Goal: Task Accomplishment & Management: Complete application form

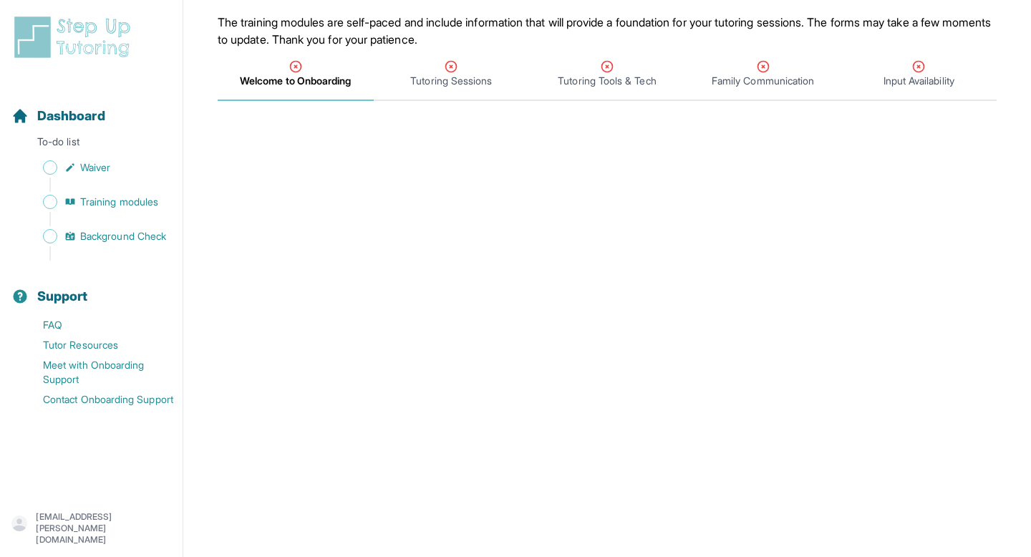
scroll to position [118, 0]
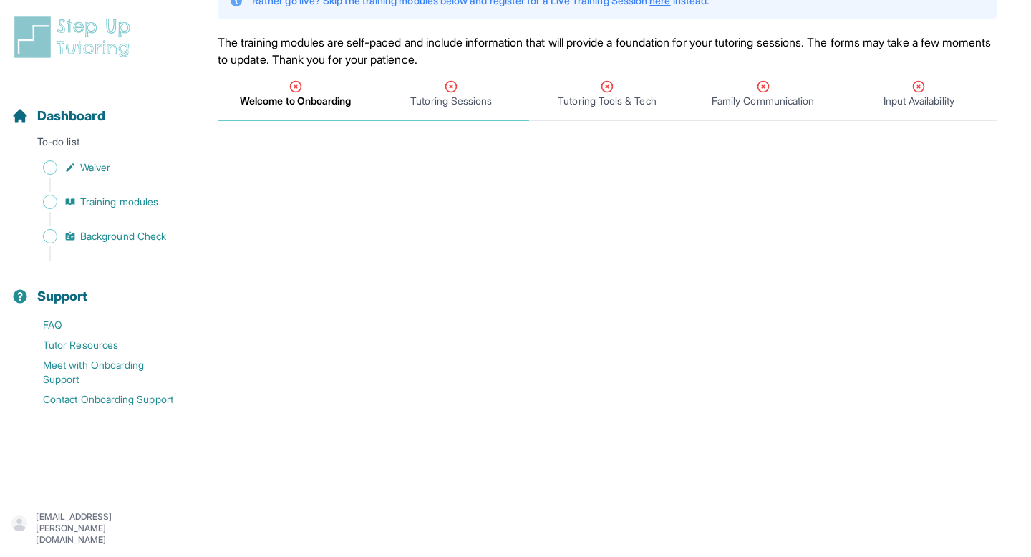
click at [466, 87] on div "Tutoring Sessions" at bounding box center [452, 93] width 150 height 29
click at [299, 71] on span "Welcome to Onboarding" at bounding box center [296, 94] width 156 height 53
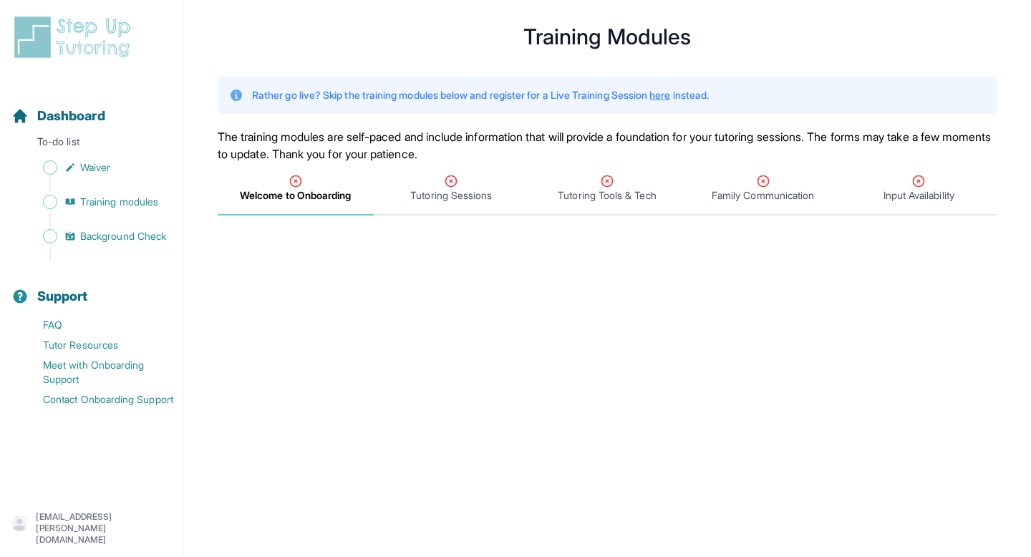
scroll to position [24, 0]
click at [418, 202] on span "Tutoring Sessions" at bounding box center [452, 188] width 156 height 53
click at [331, 190] on span "Welcome to Onboarding" at bounding box center [296, 195] width 110 height 14
click at [479, 181] on div "Tutoring Sessions" at bounding box center [452, 187] width 150 height 29
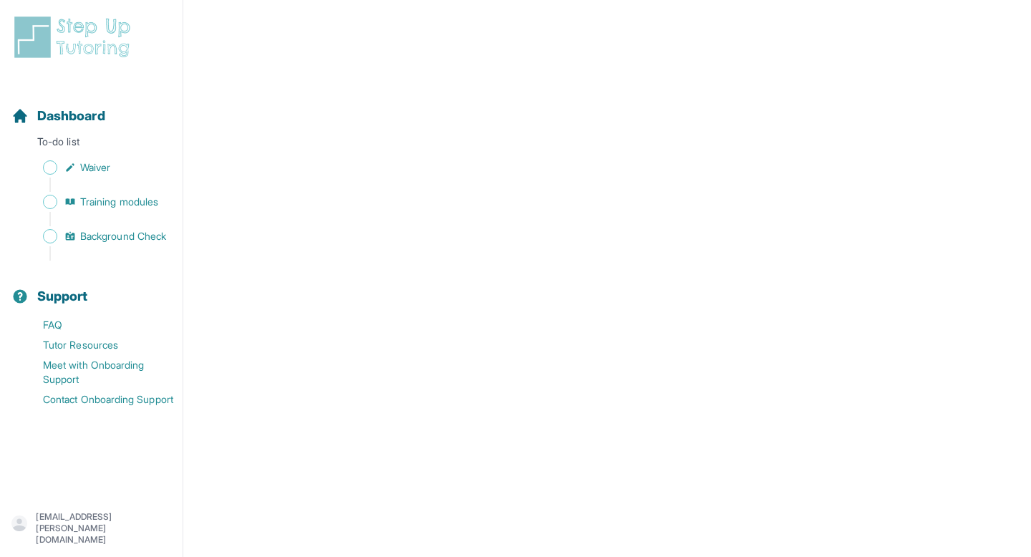
scroll to position [0, 0]
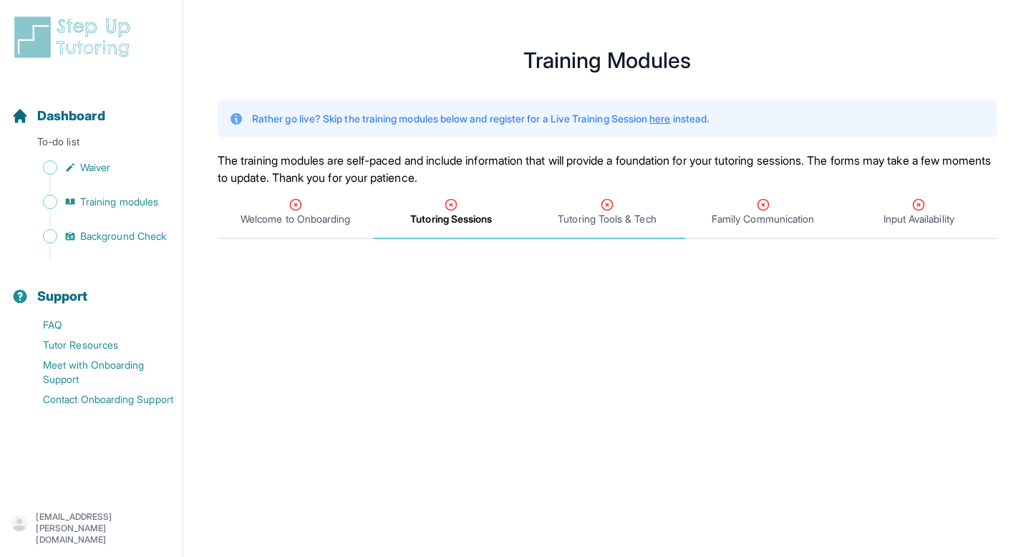
click at [581, 205] on div "Tutoring Tools & Tech" at bounding box center [607, 212] width 150 height 29
click at [442, 206] on div "Tutoring Sessions" at bounding box center [452, 212] width 150 height 29
click at [590, 213] on span "Tutoring Tools & Tech" at bounding box center [607, 219] width 98 height 14
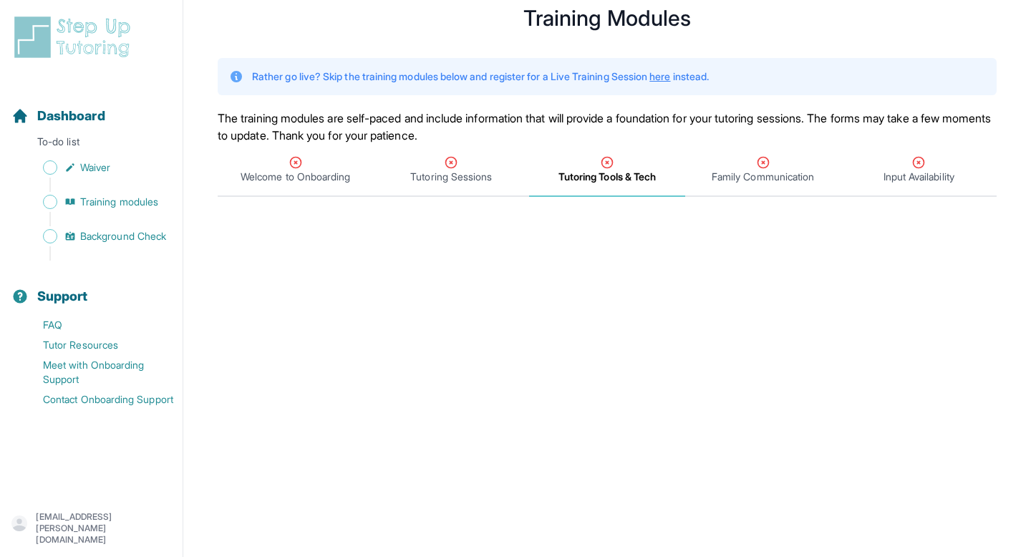
scroll to position [47, 0]
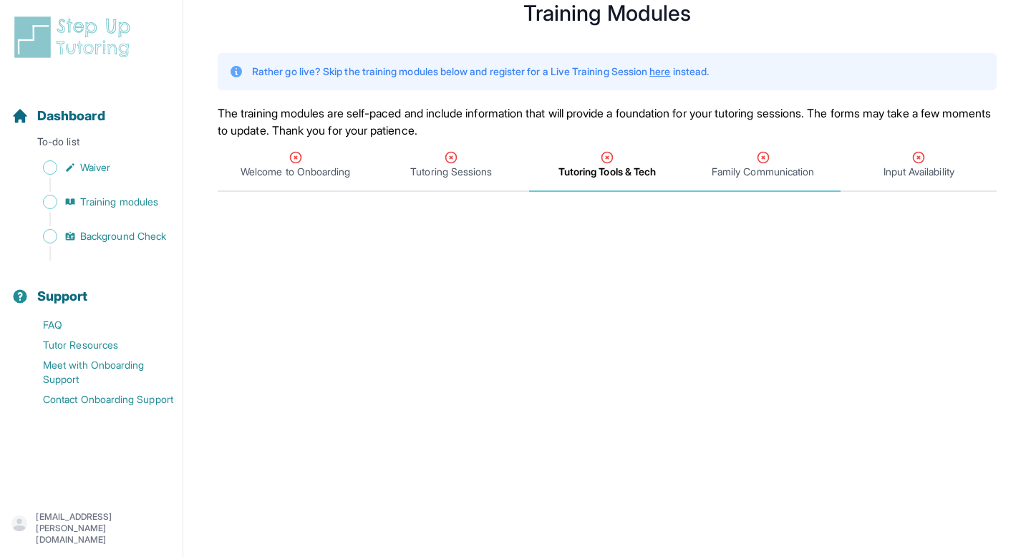
click at [753, 165] on span "Family Communication" at bounding box center [763, 172] width 102 height 14
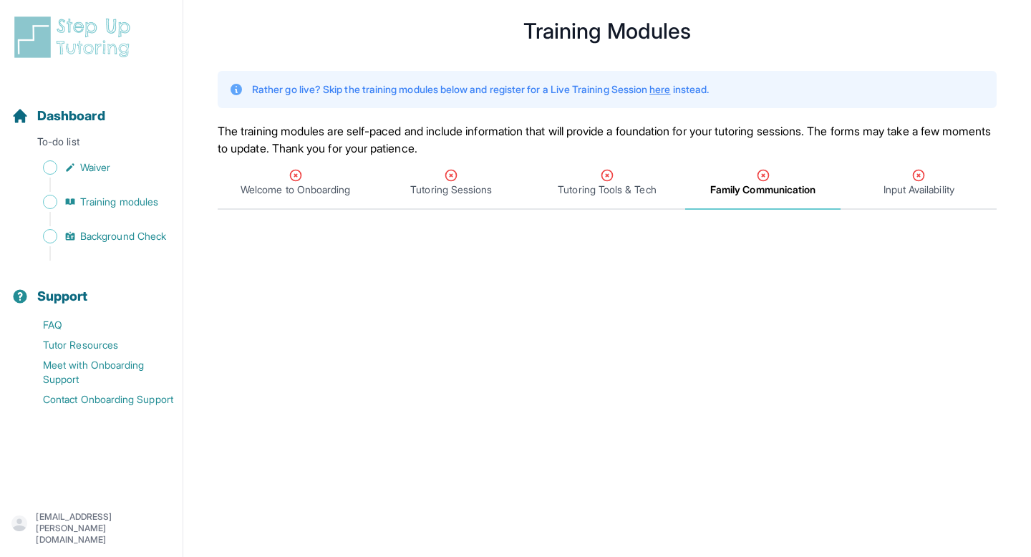
scroll to position [30, 0]
click at [878, 177] on div "Input Availability" at bounding box center [918, 182] width 150 height 29
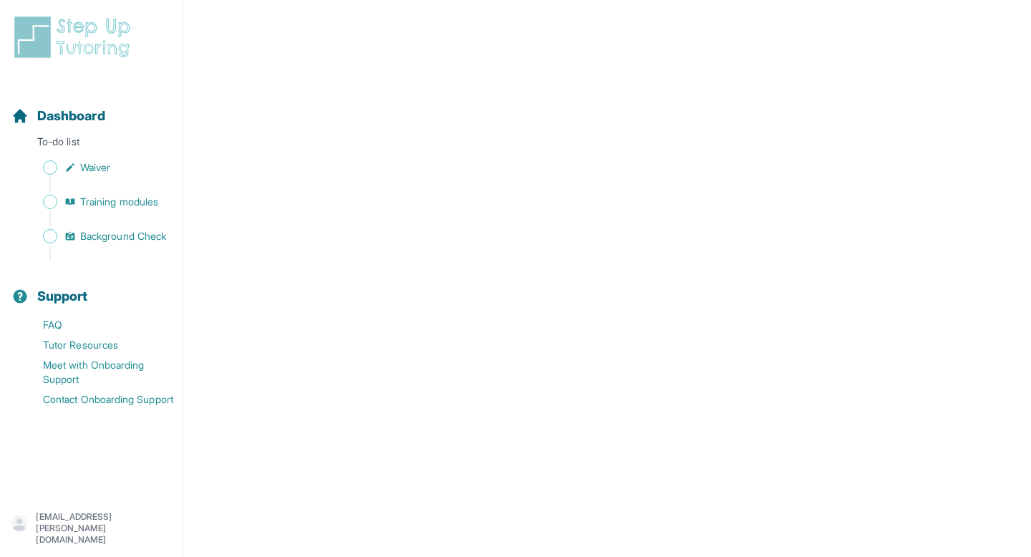
scroll to position [0, 0]
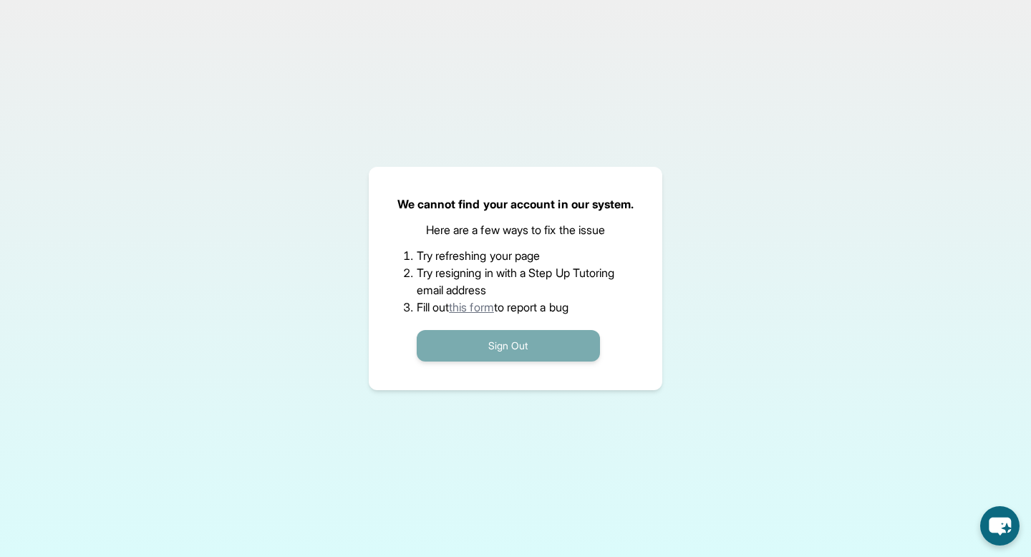
click at [473, 334] on button "Sign Out" at bounding box center [508, 346] width 183 height 32
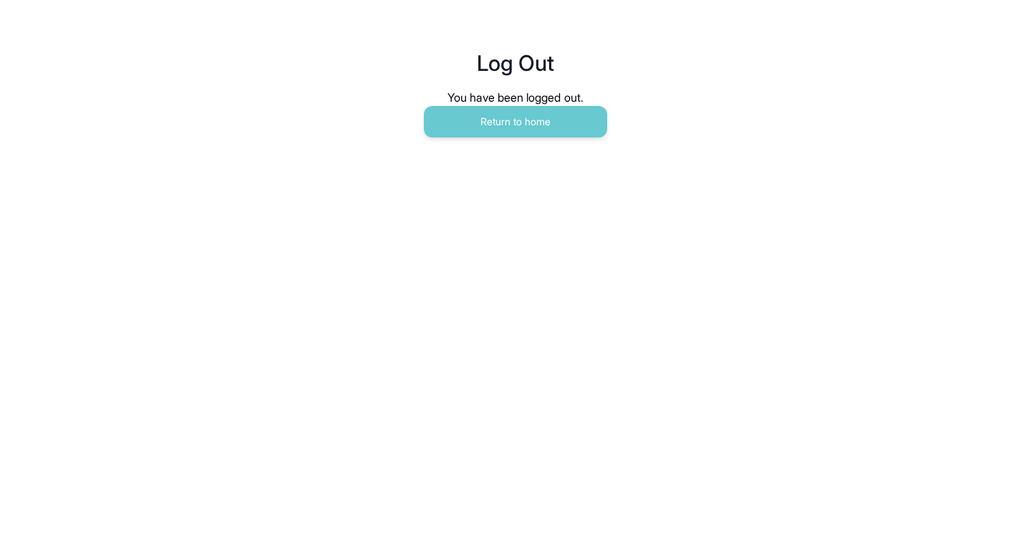
click at [509, 139] on main "Log Out You have been logged out. Return to home" at bounding box center [515, 79] width 733 height 158
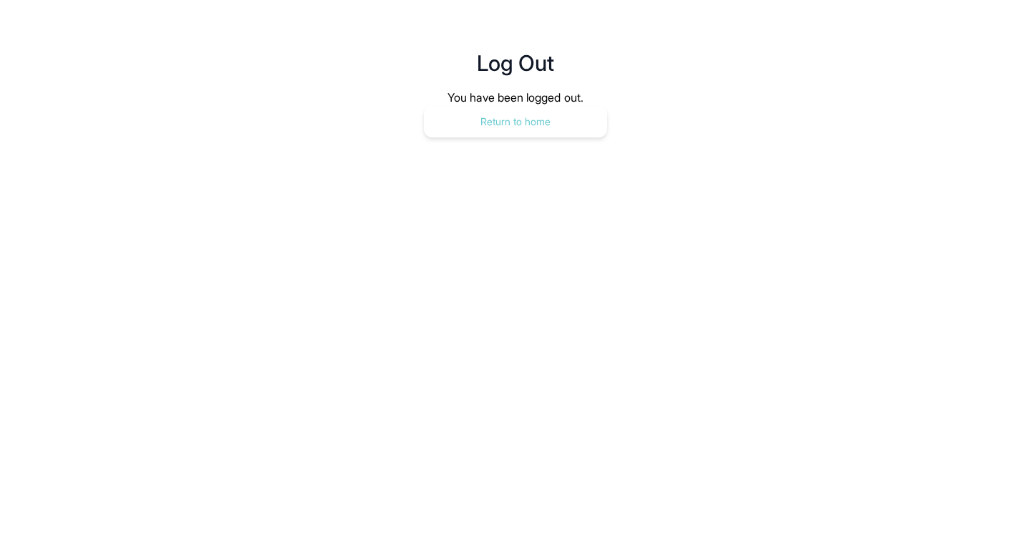
click at [505, 123] on button "Return to home" at bounding box center [515, 122] width 183 height 32
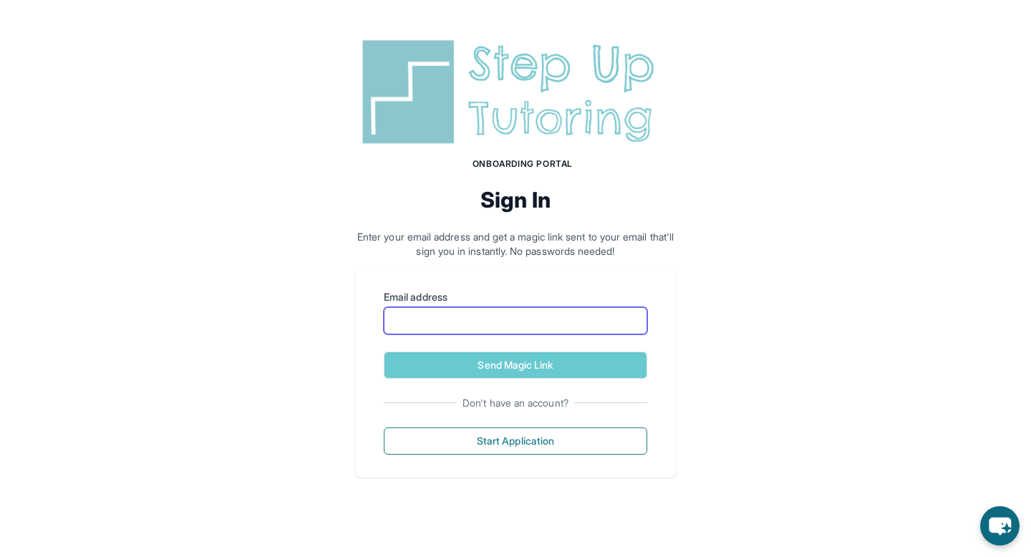
click at [462, 321] on input "Email address" at bounding box center [515, 320] width 263 height 27
type input "**********"
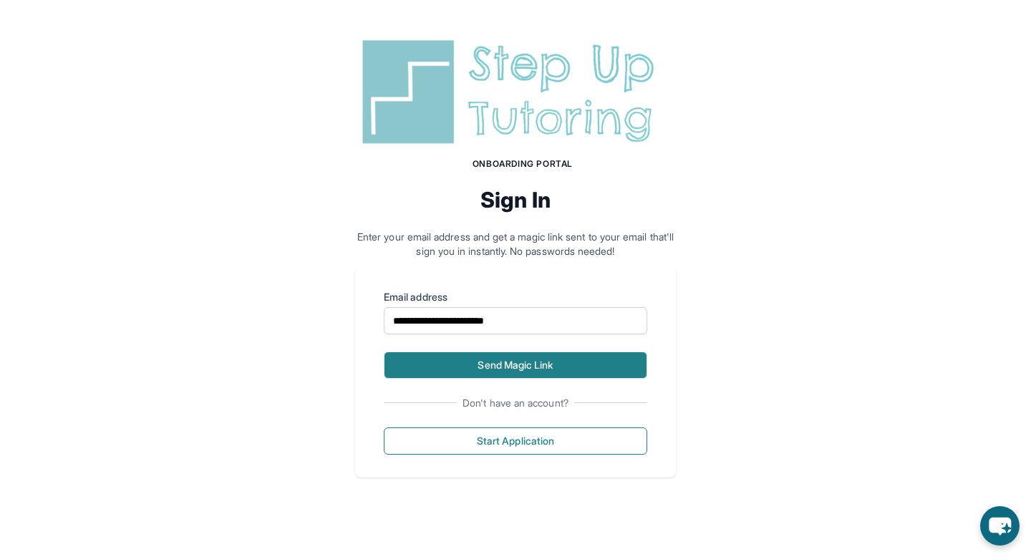
click at [500, 359] on button "Send Magic Link" at bounding box center [515, 365] width 263 height 27
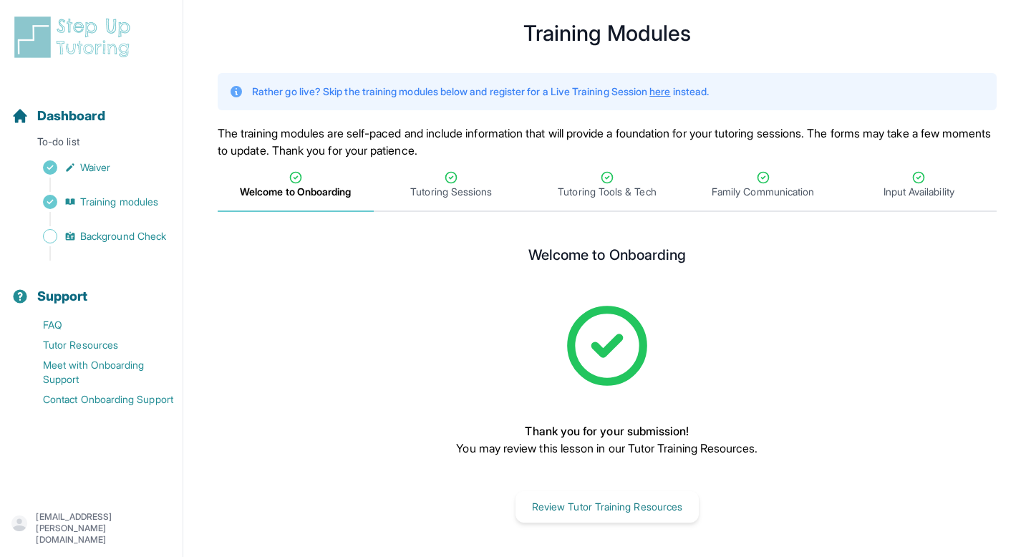
scroll to position [27, 0]
click at [126, 238] on span "Background Check" at bounding box center [123, 236] width 86 height 14
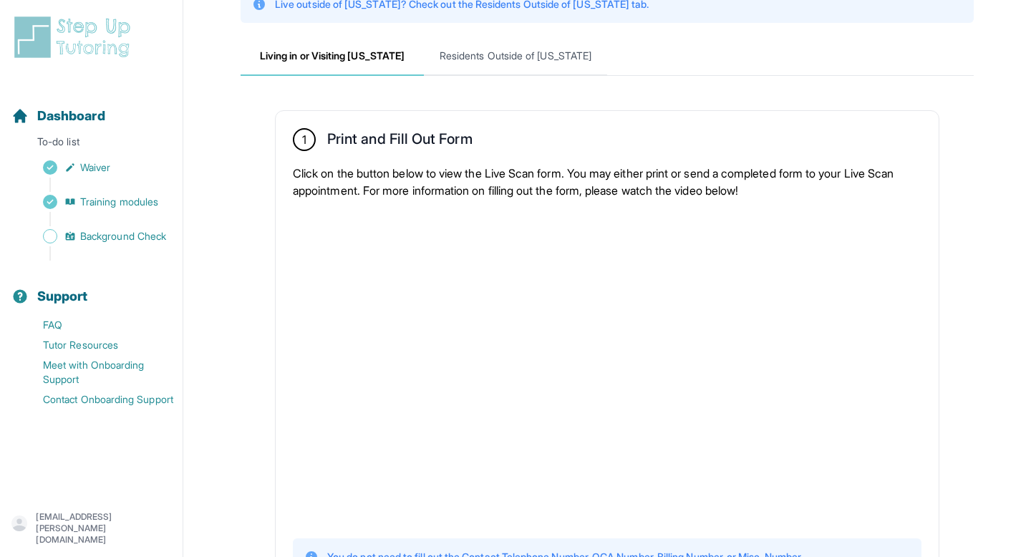
scroll to position [142, 0]
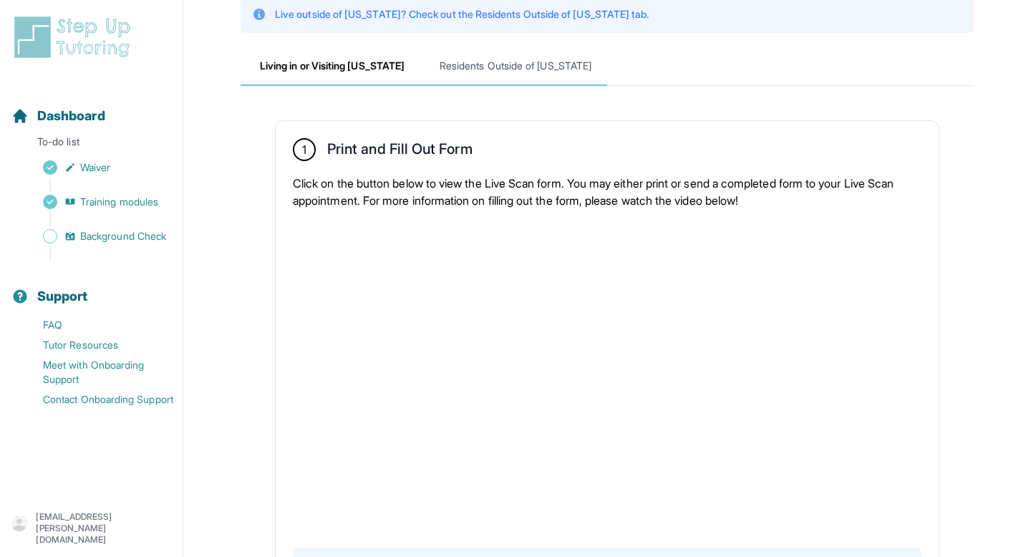
click at [504, 67] on span "Residents Outside of [US_STATE]" at bounding box center [515, 66] width 183 height 39
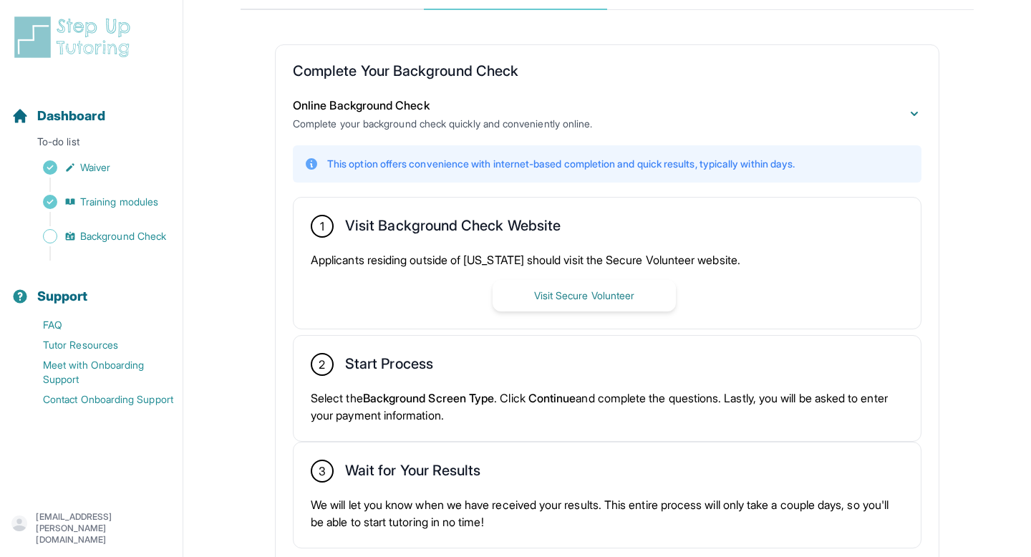
scroll to position [145, 0]
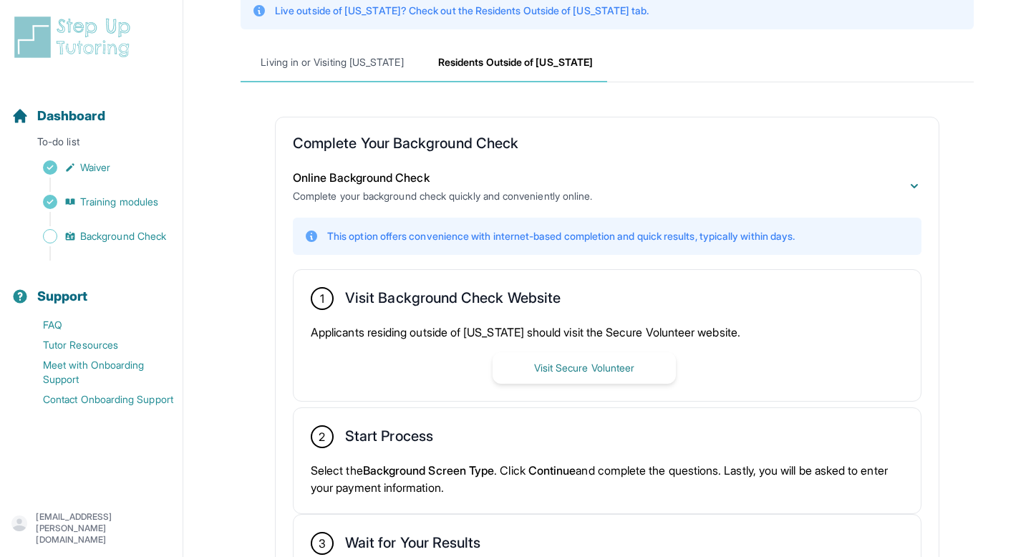
click at [361, 66] on span "Living in or Visiting [US_STATE]" at bounding box center [332, 63] width 183 height 39
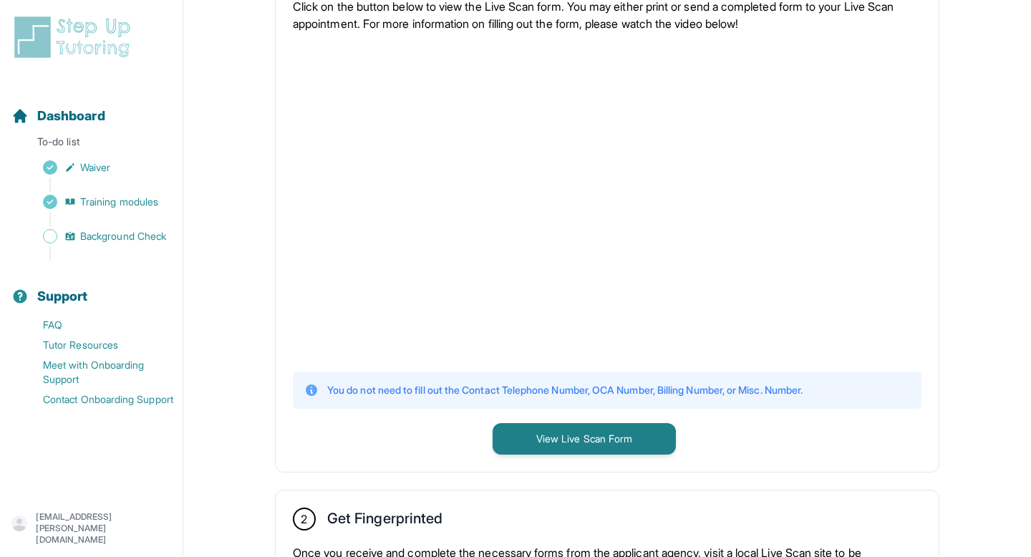
scroll to position [316, 0]
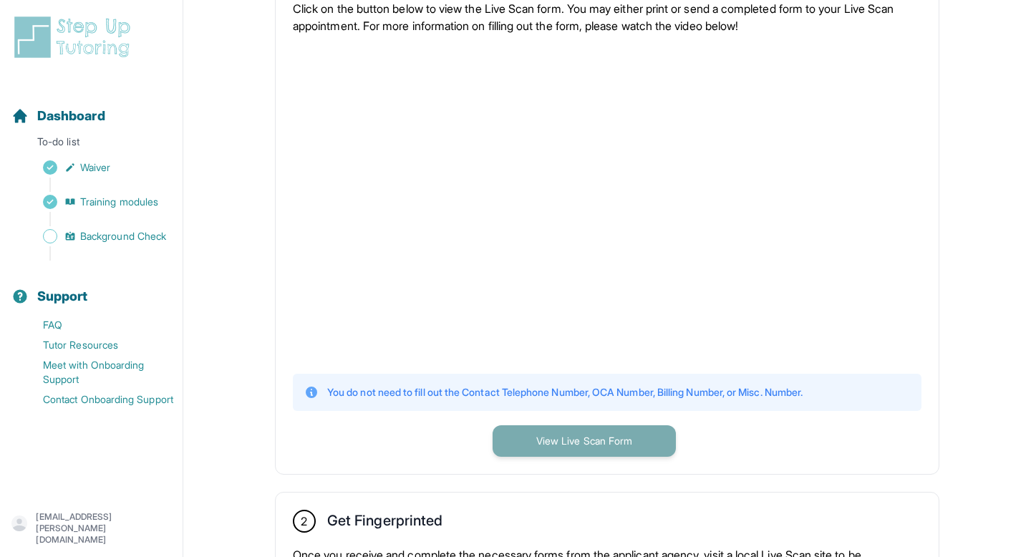
click at [535, 450] on button "View Live Scan Form" at bounding box center [584, 441] width 183 height 32
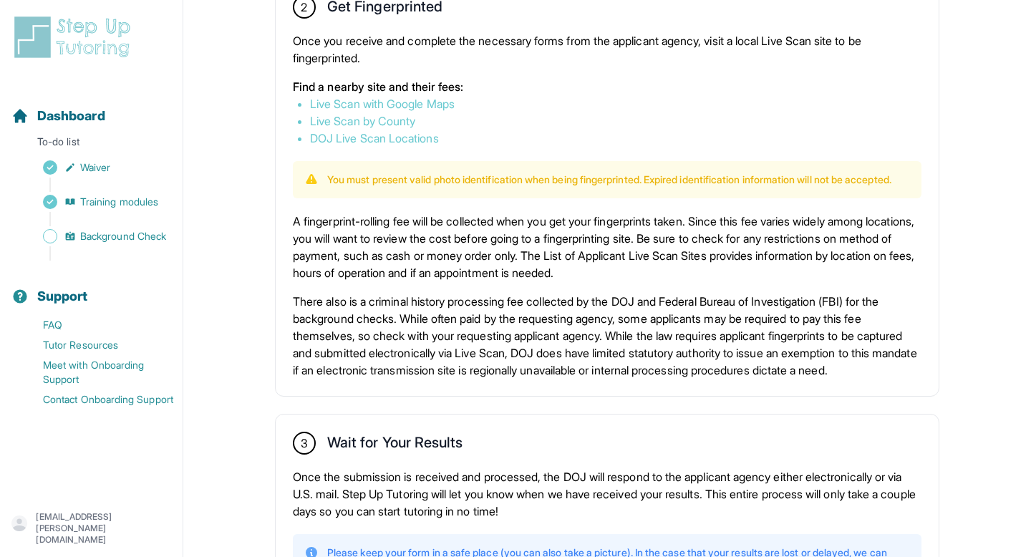
scroll to position [976, 0]
